Goal: Register for event/course

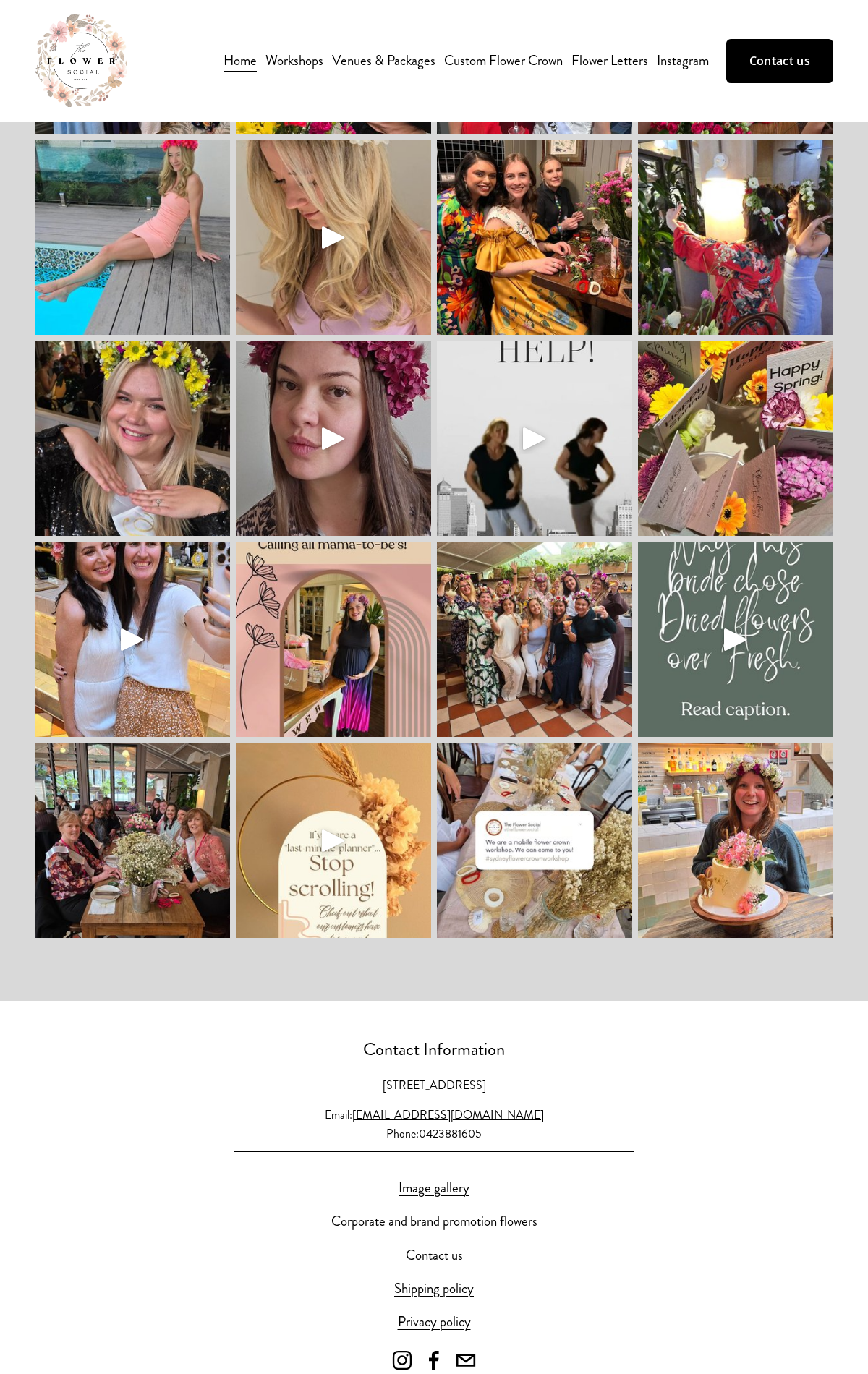
scroll to position [4125, 0]
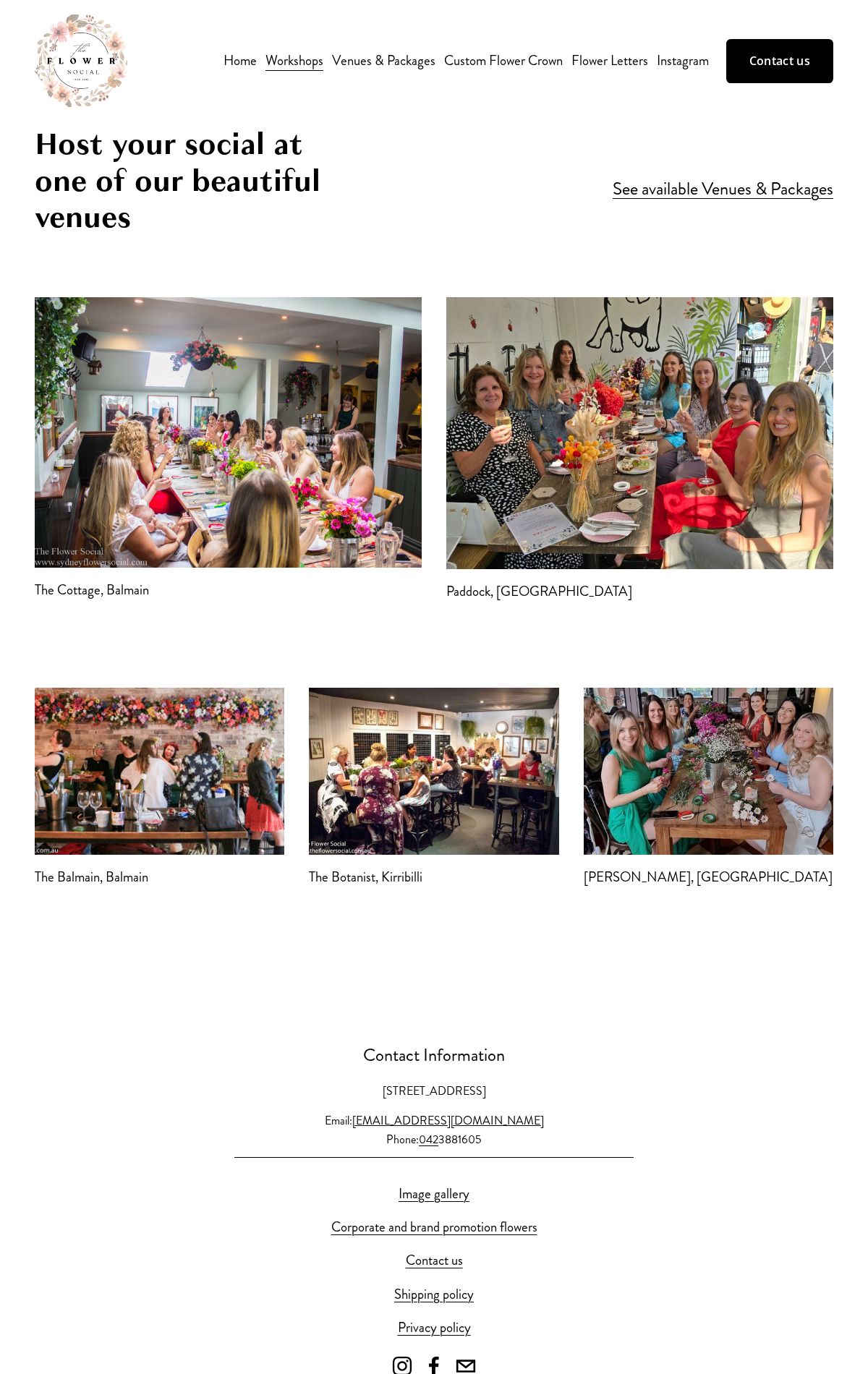
scroll to position [3531, 0]
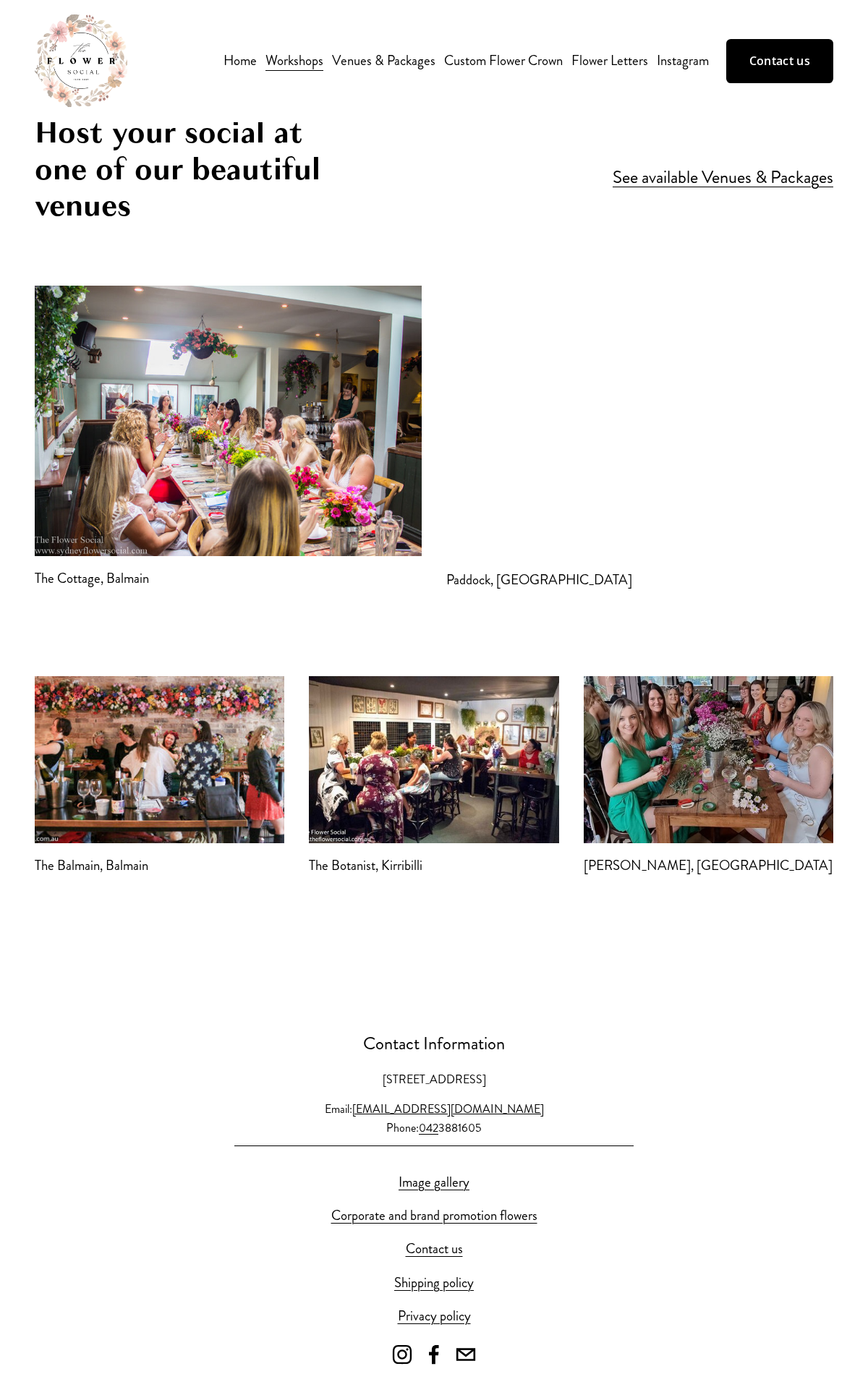
scroll to position [3531, 0]
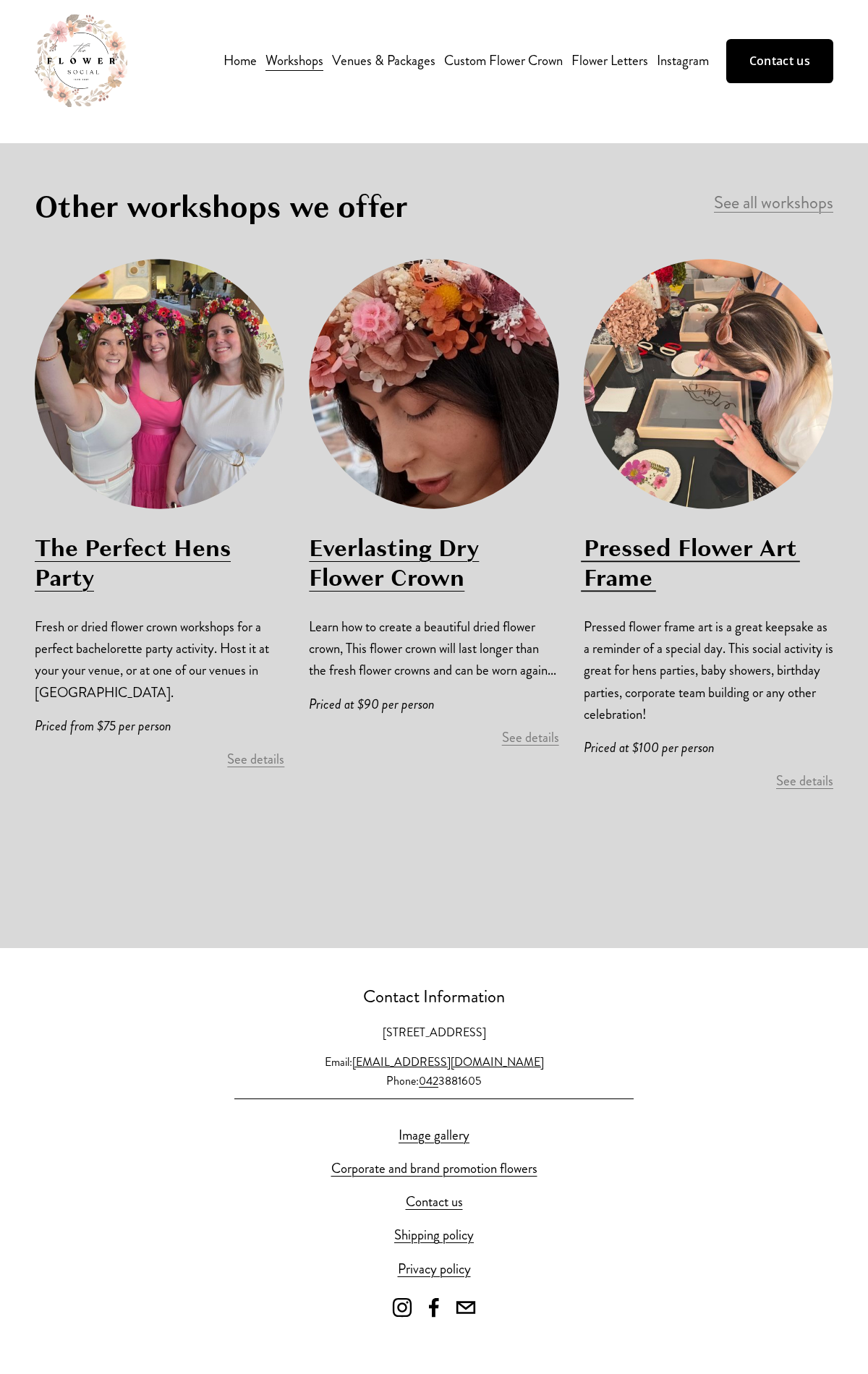
scroll to position [5583, 0]
